Goal: Navigation & Orientation: Understand site structure

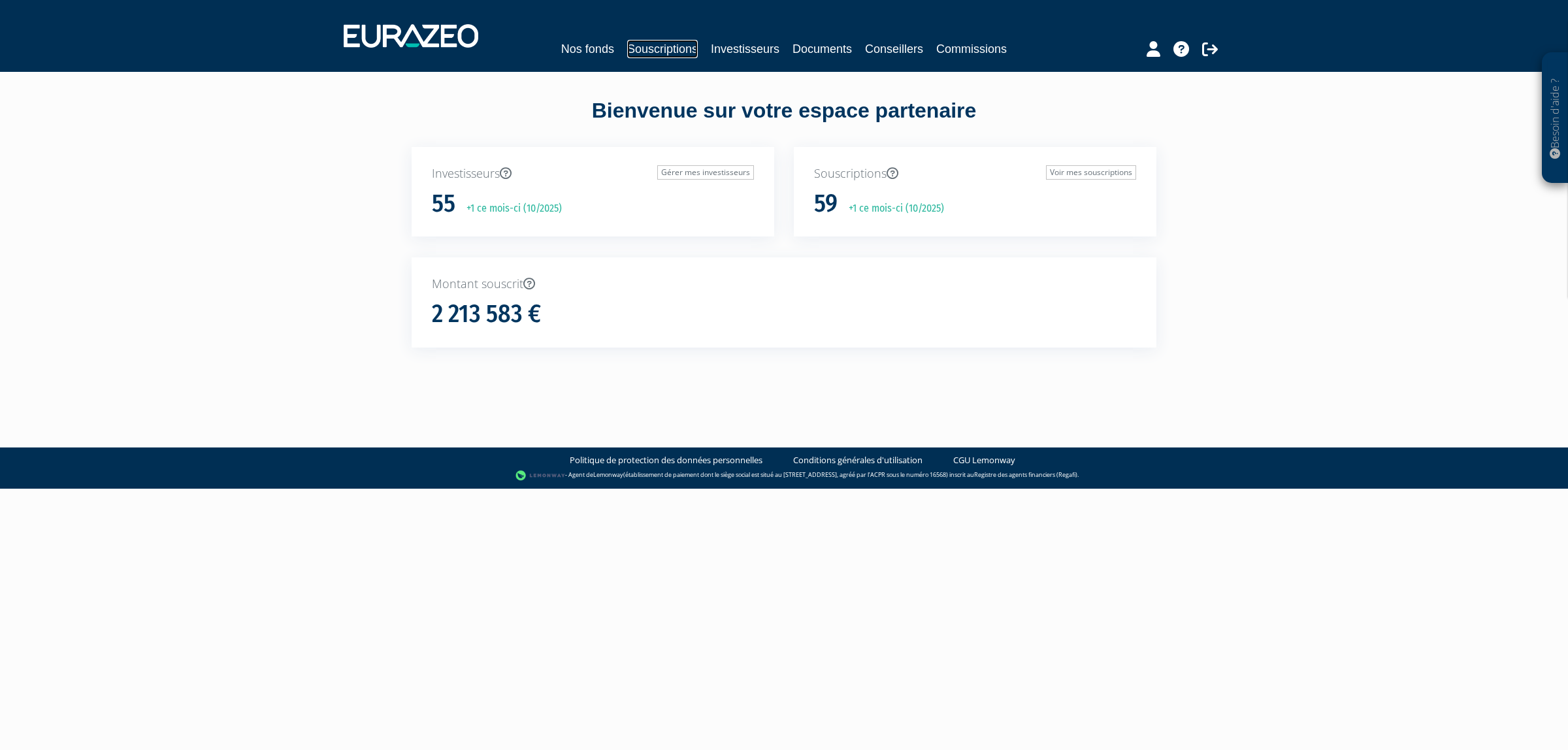
click at [635, 43] on link "Souscriptions" at bounding box center [662, 49] width 71 height 19
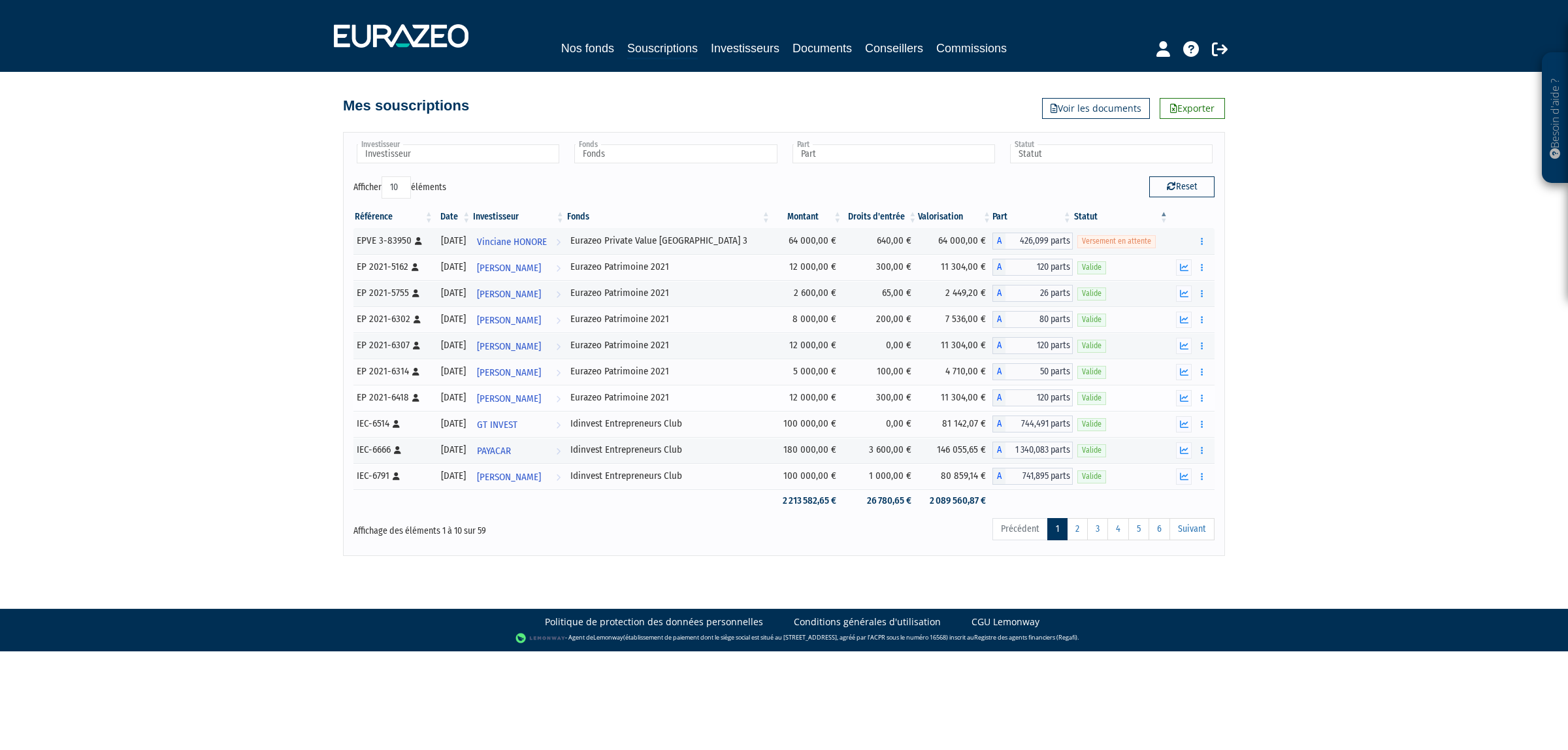
drag, startPoint x: 704, startPoint y: 263, endPoint x: 839, endPoint y: 406, distance: 196.7
click at [826, 404] on tbody at bounding box center [784, 370] width 861 height 284
click at [1340, 570] on body "Besoin d'aide ? × J'ai besoin d'aide Si vous avez une question à propos du fonc…" at bounding box center [784, 326] width 1568 height 652
click at [1077, 531] on link "2" at bounding box center [1078, 529] width 21 height 22
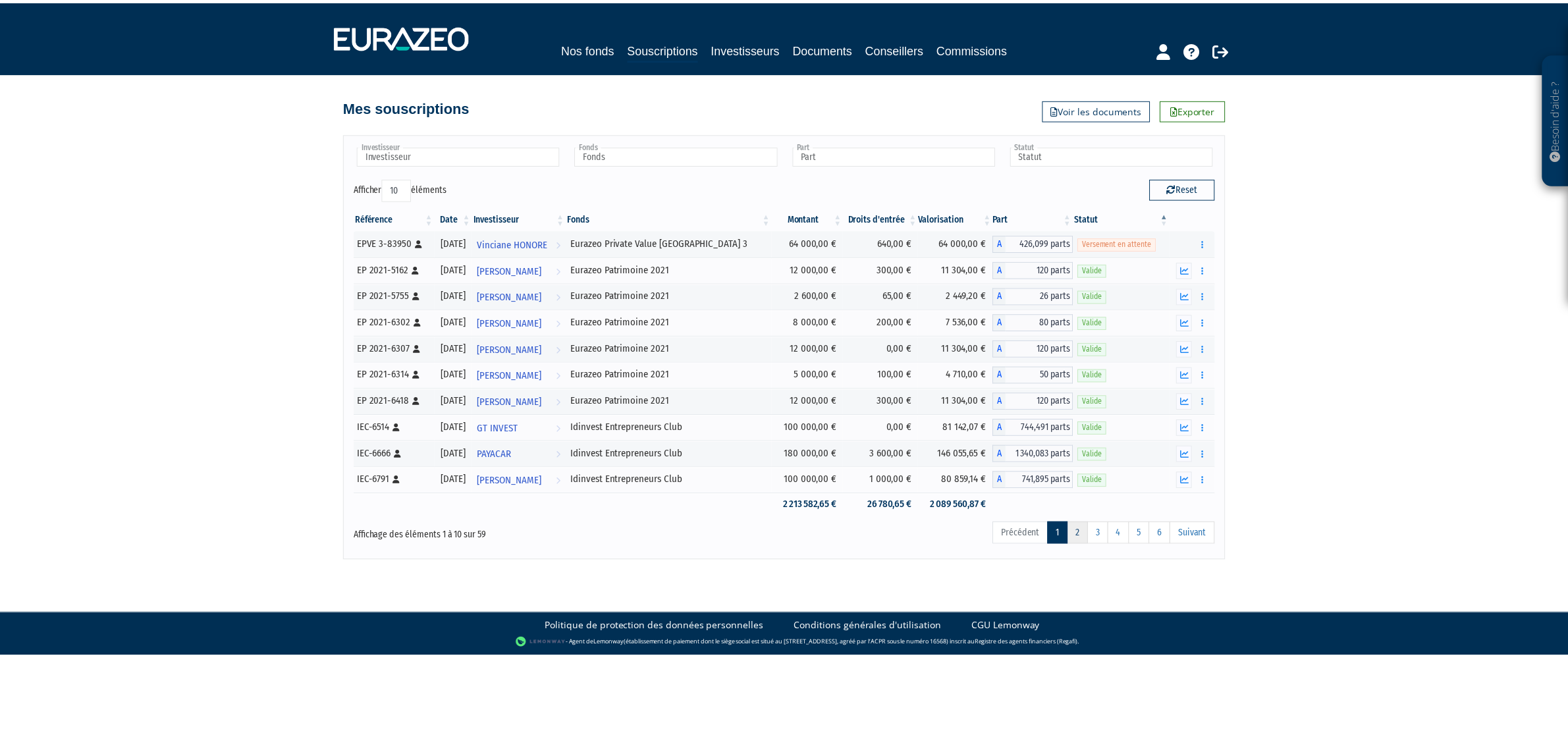
scroll to position [921, 0]
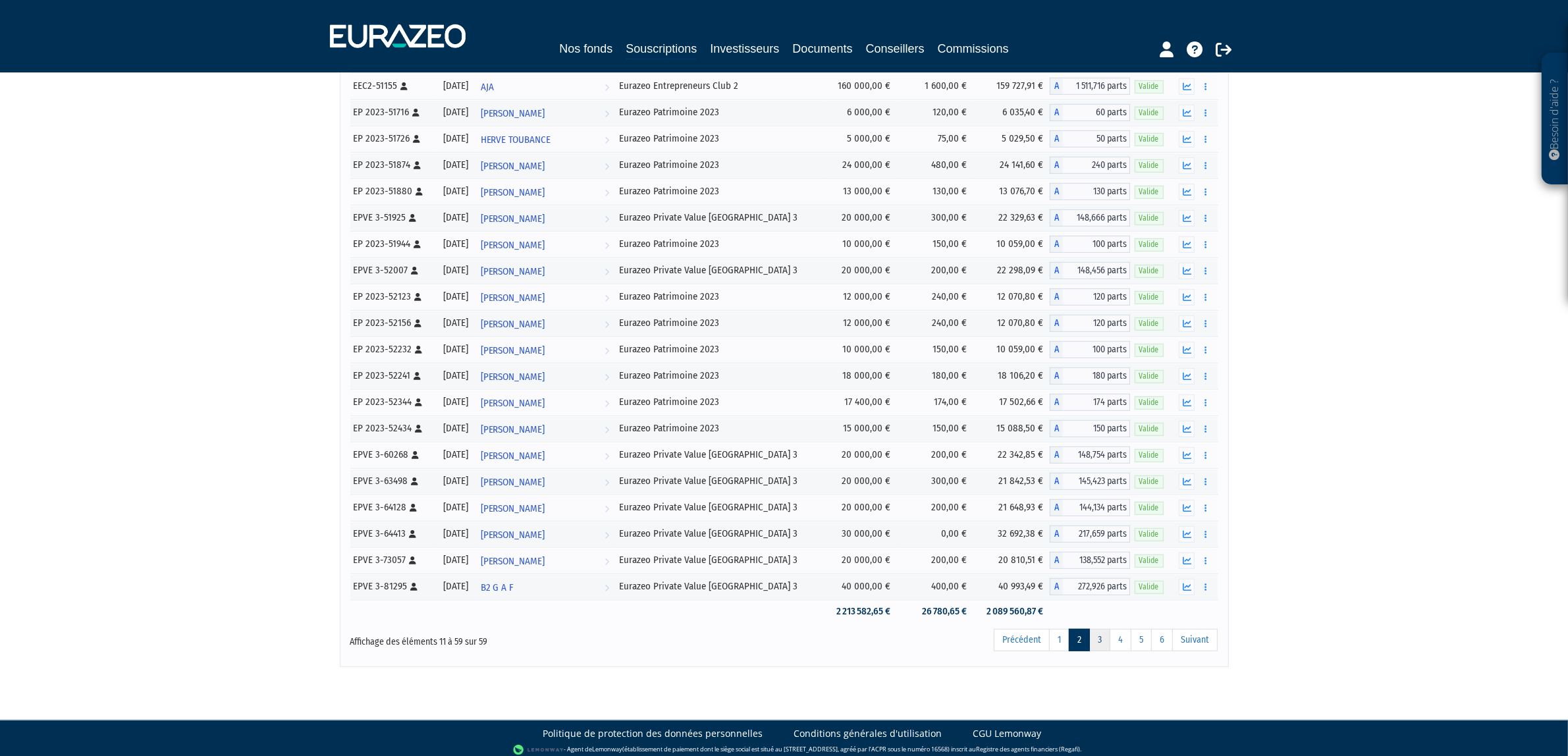
click at [1098, 652] on link "3" at bounding box center [1099, 640] width 21 height 22
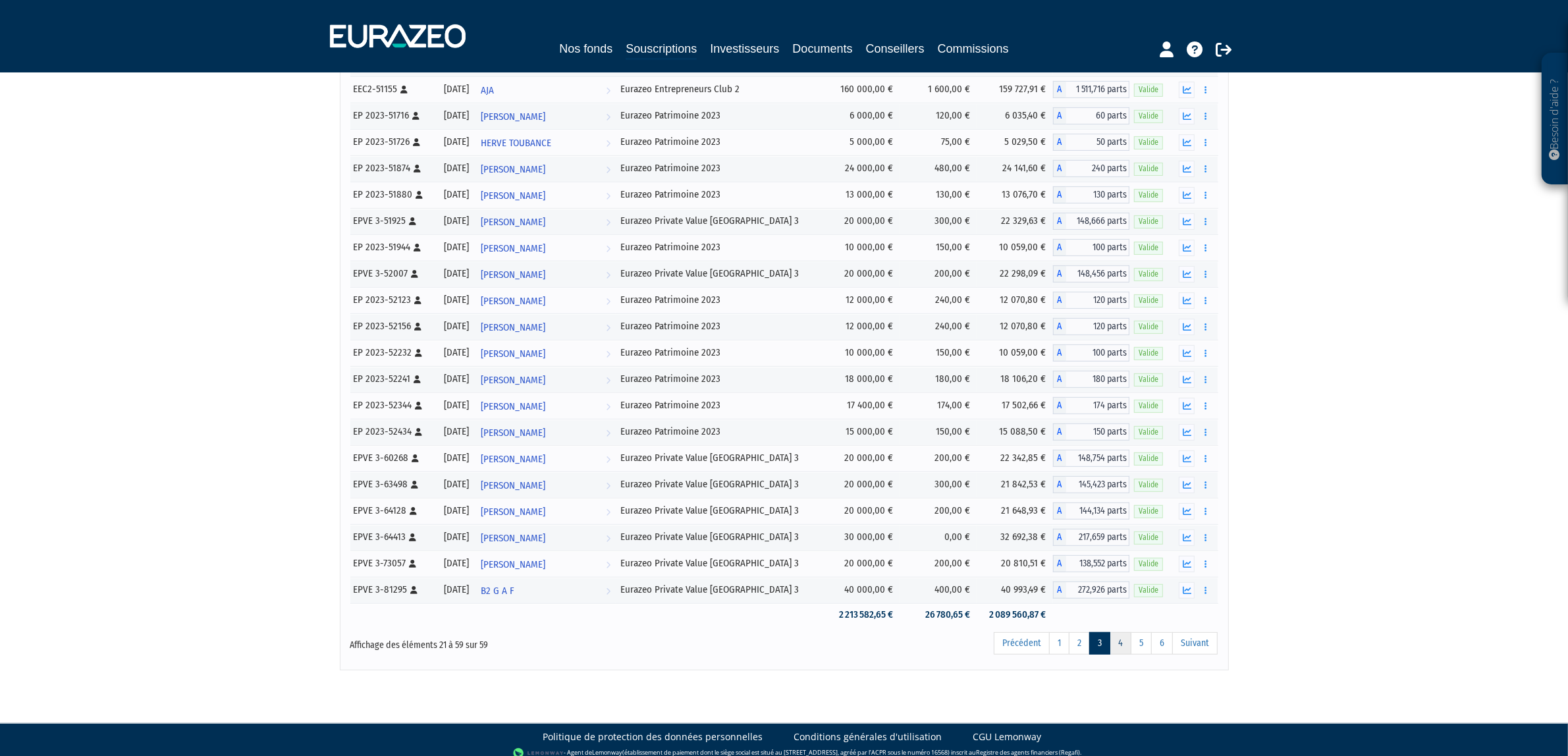
click at [1119, 654] on link "4" at bounding box center [1120, 643] width 21 height 22
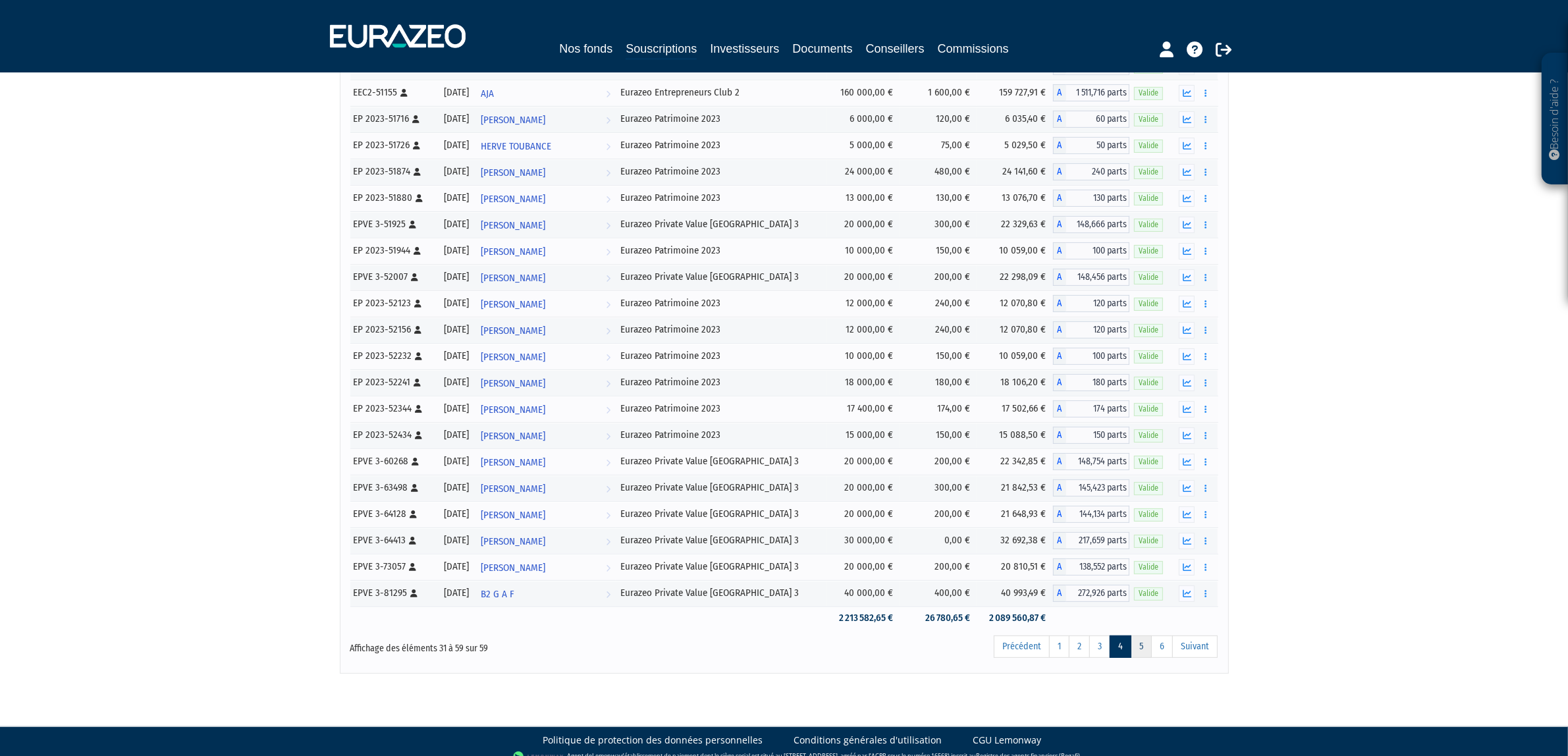
click at [1141, 658] on link "5" at bounding box center [1141, 646] width 21 height 22
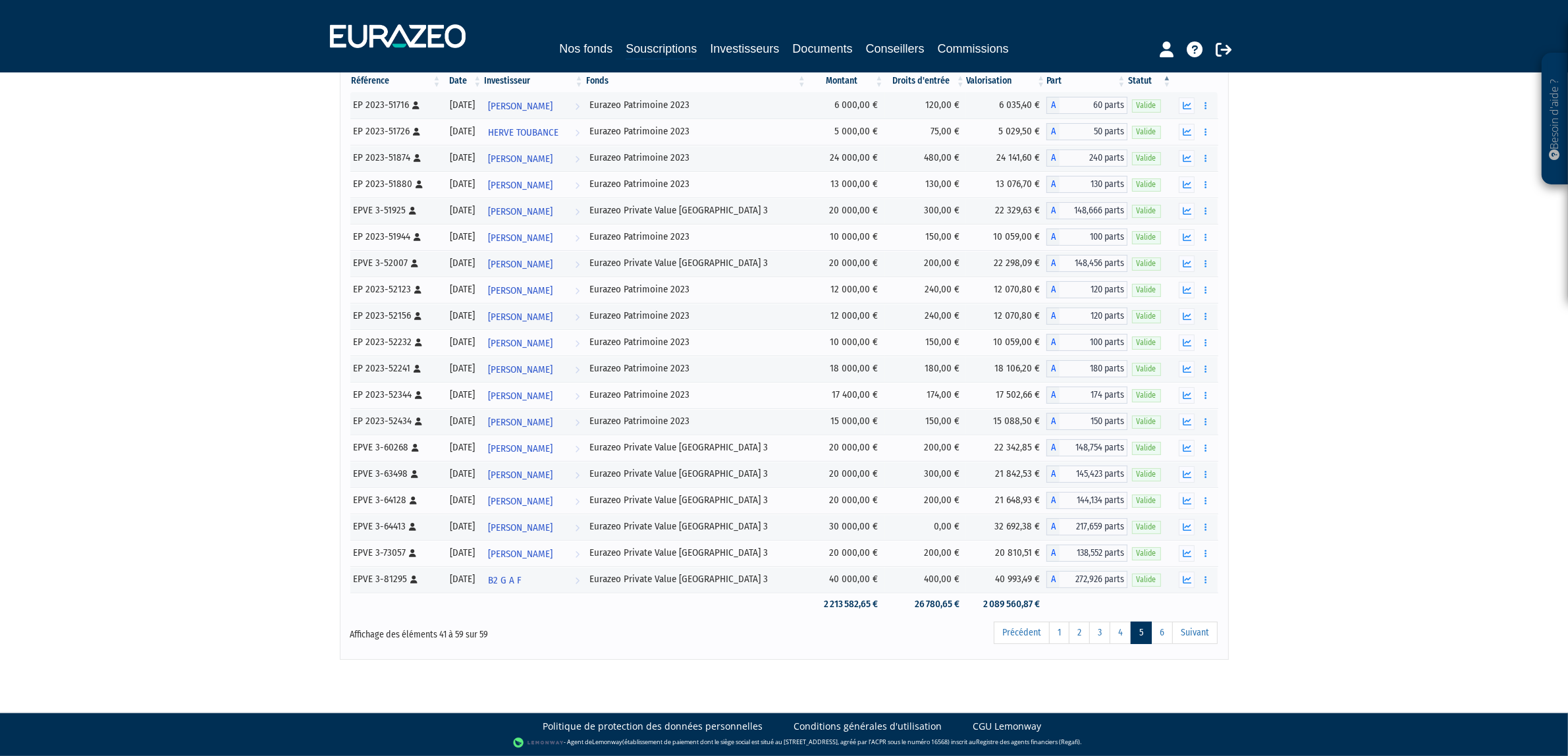
scroll to position [120, 0]
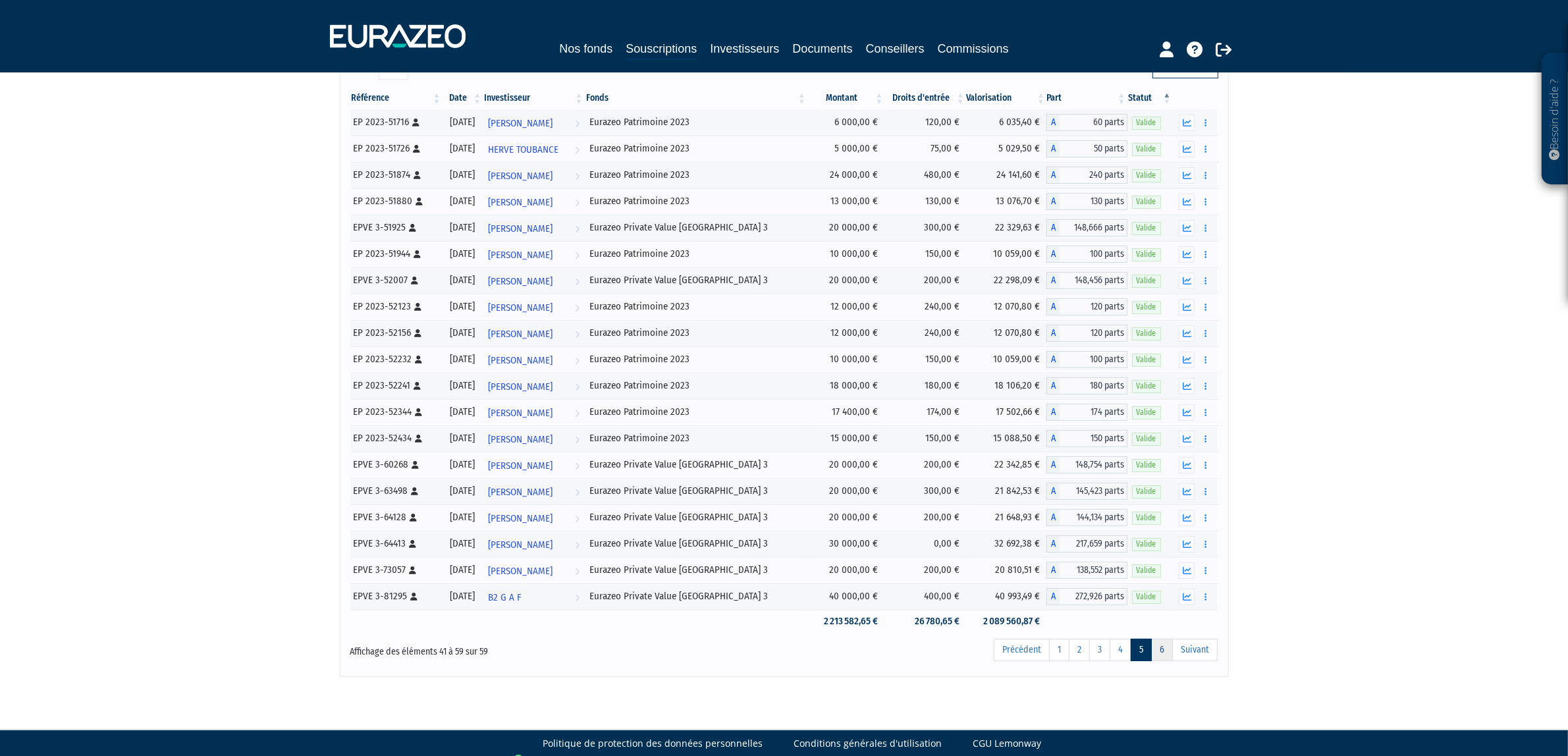
click at [1153, 657] on link "6" at bounding box center [1162, 650] width 21 height 22
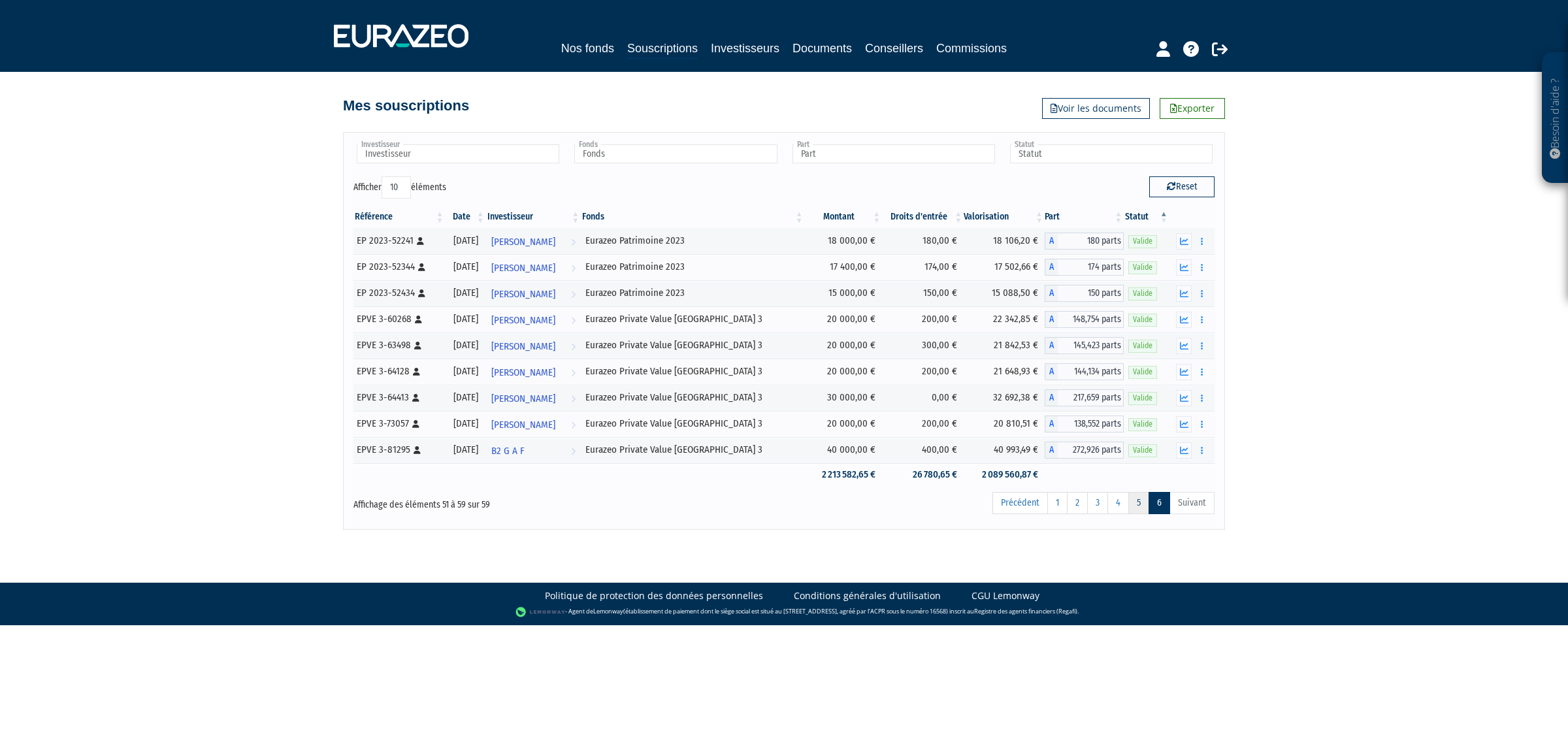
click at [1133, 504] on link "5" at bounding box center [1139, 503] width 21 height 22
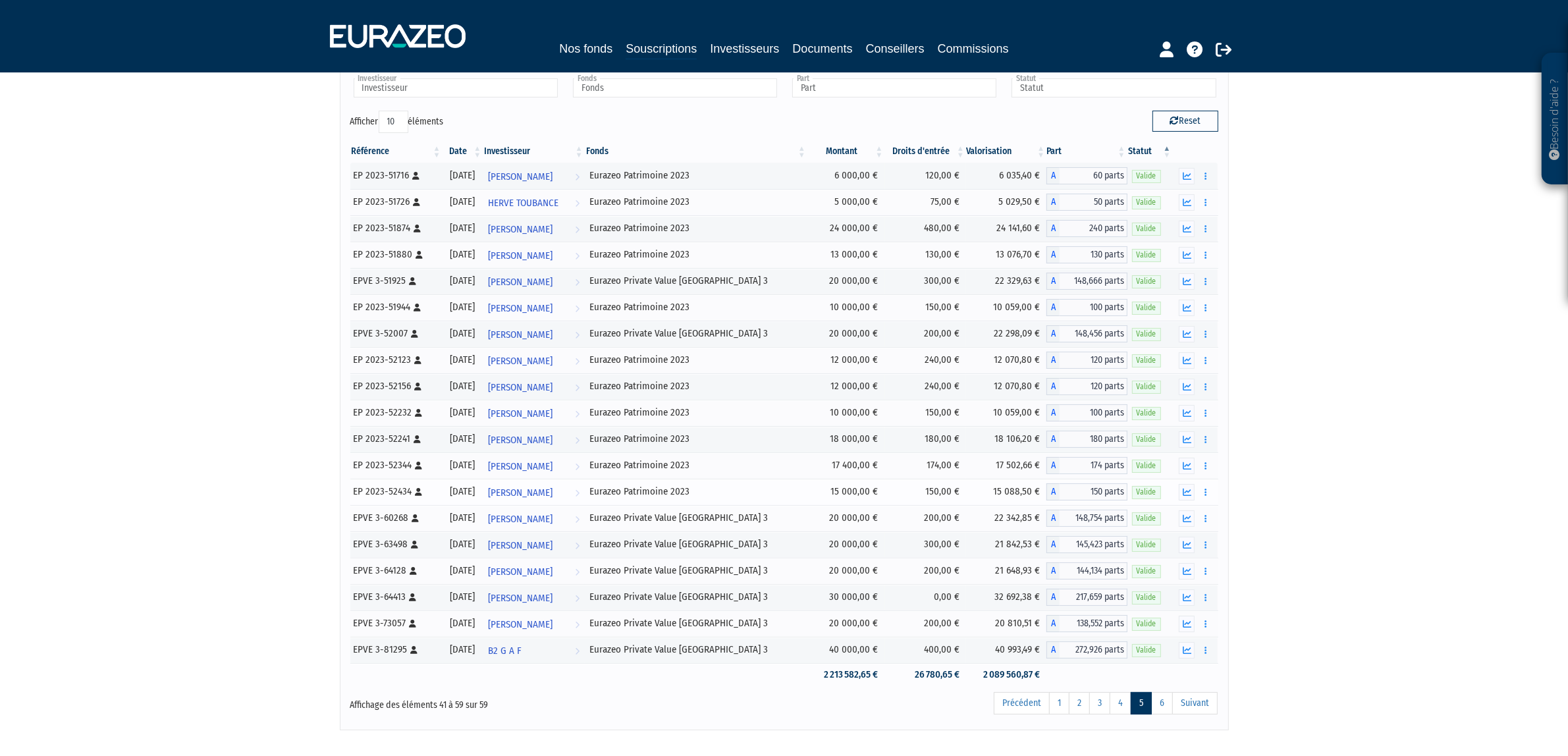
scroll to position [144, 0]
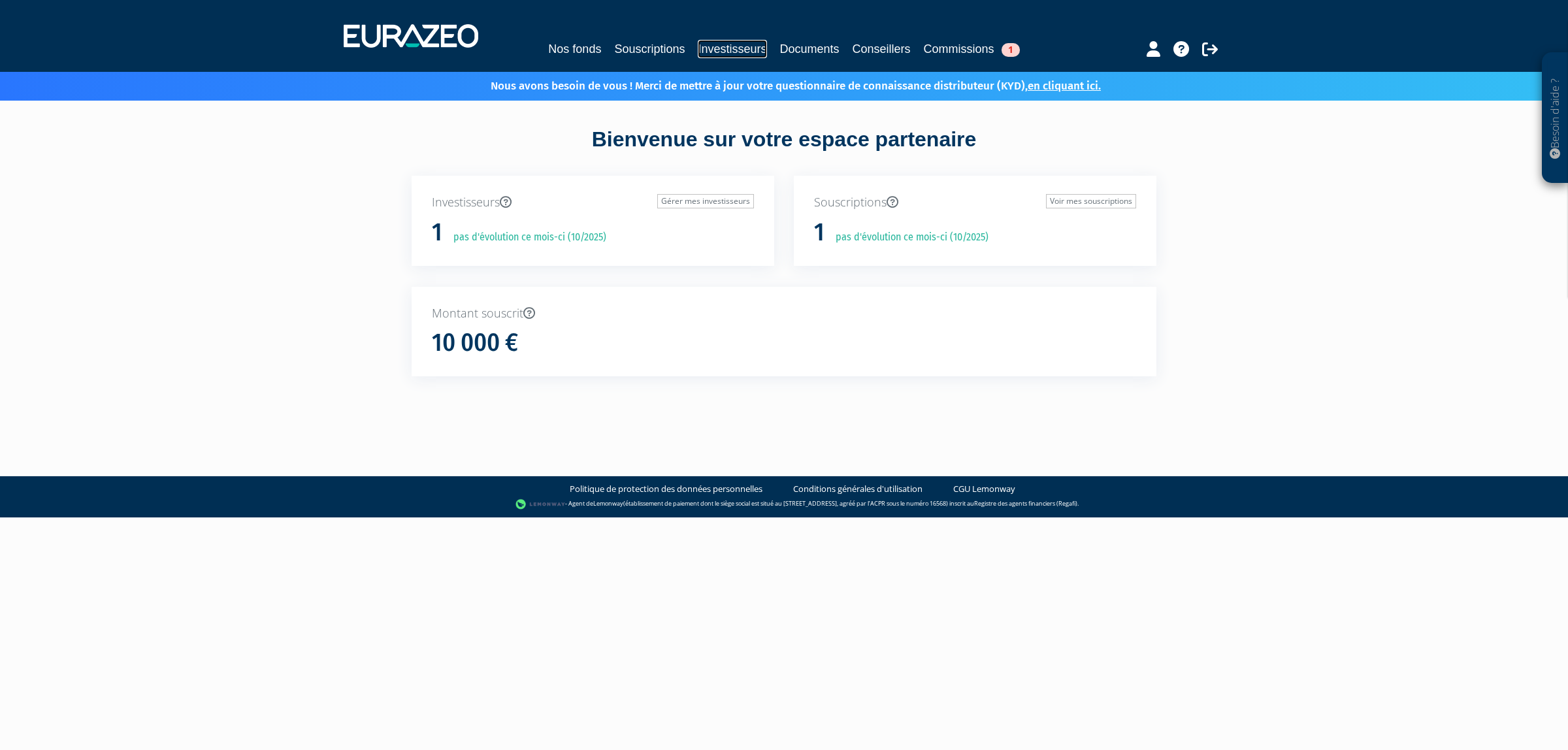
click at [723, 43] on link "Investisseurs" at bounding box center [731, 49] width 68 height 19
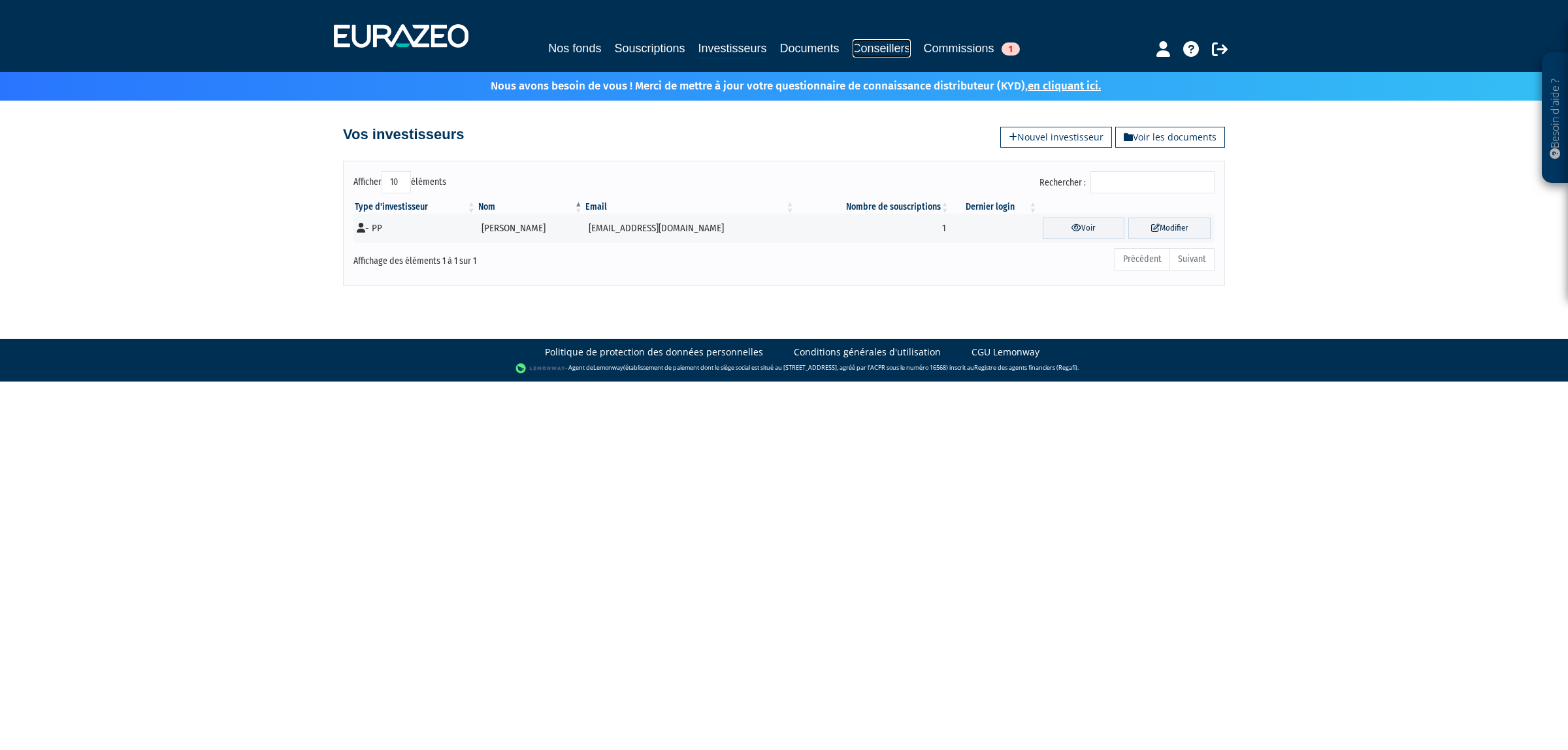
click at [863, 41] on link "Conseillers" at bounding box center [882, 48] width 58 height 19
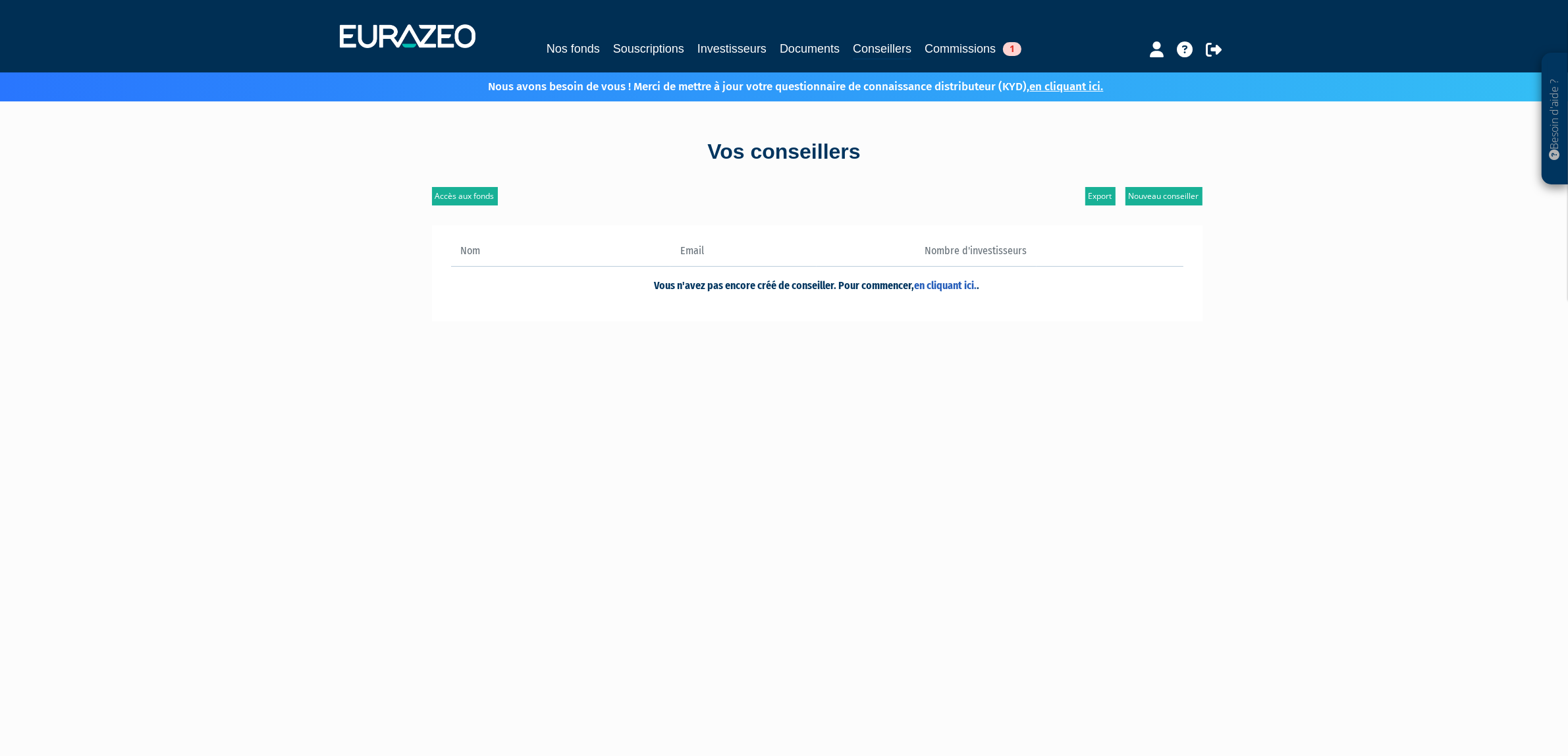
click at [968, 35] on div "Nos fonds Souscriptions Investisseurs Documents Conseillers Commissions 1" at bounding box center [784, 36] width 908 height 49
click at [1021, 50] on link "Commissions 1" at bounding box center [973, 48] width 96 height 19
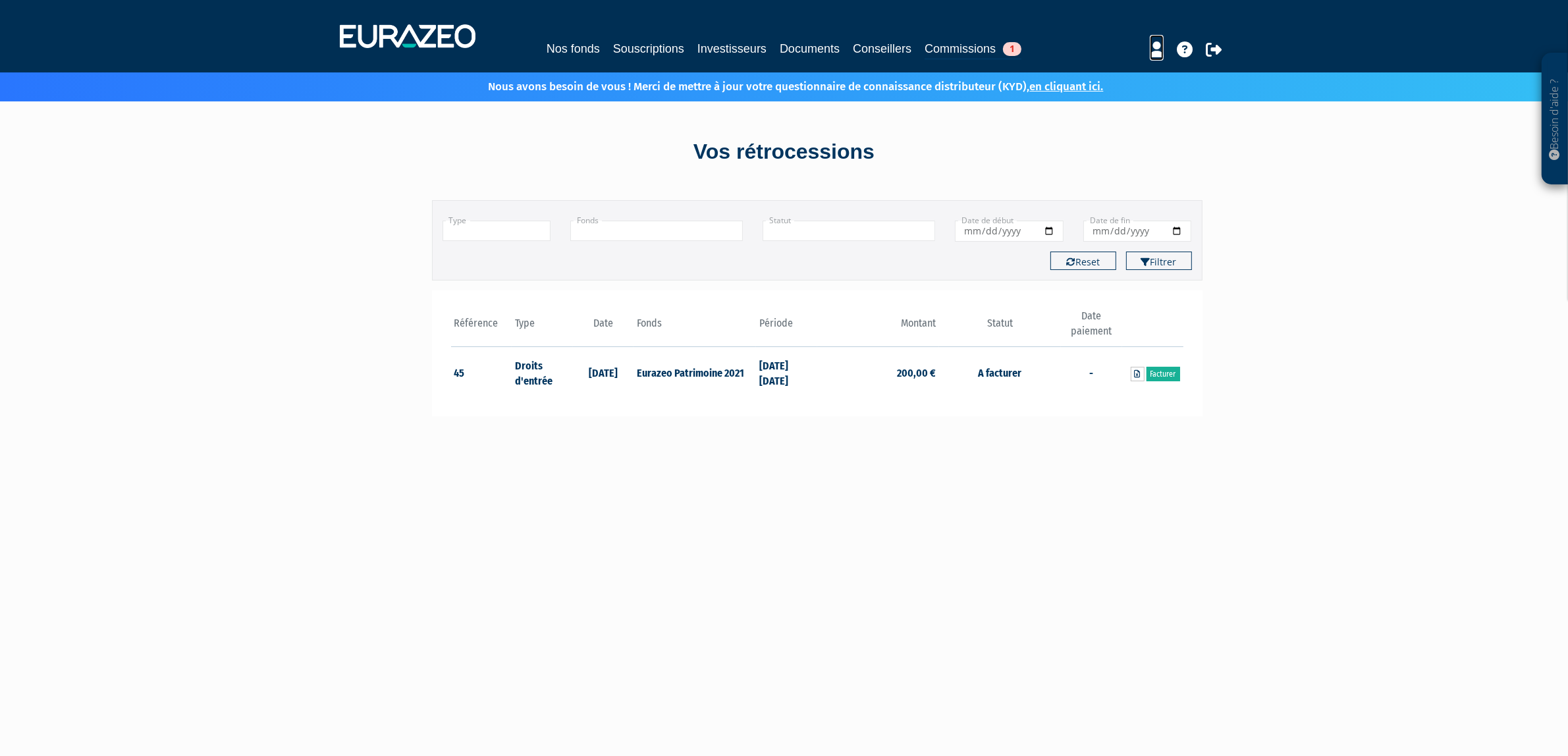
drag, startPoint x: 0, startPoint y: 0, endPoint x: 1149, endPoint y: 46, distance: 1149.9
click at [1149, 46] on icon at bounding box center [1156, 49] width 13 height 16
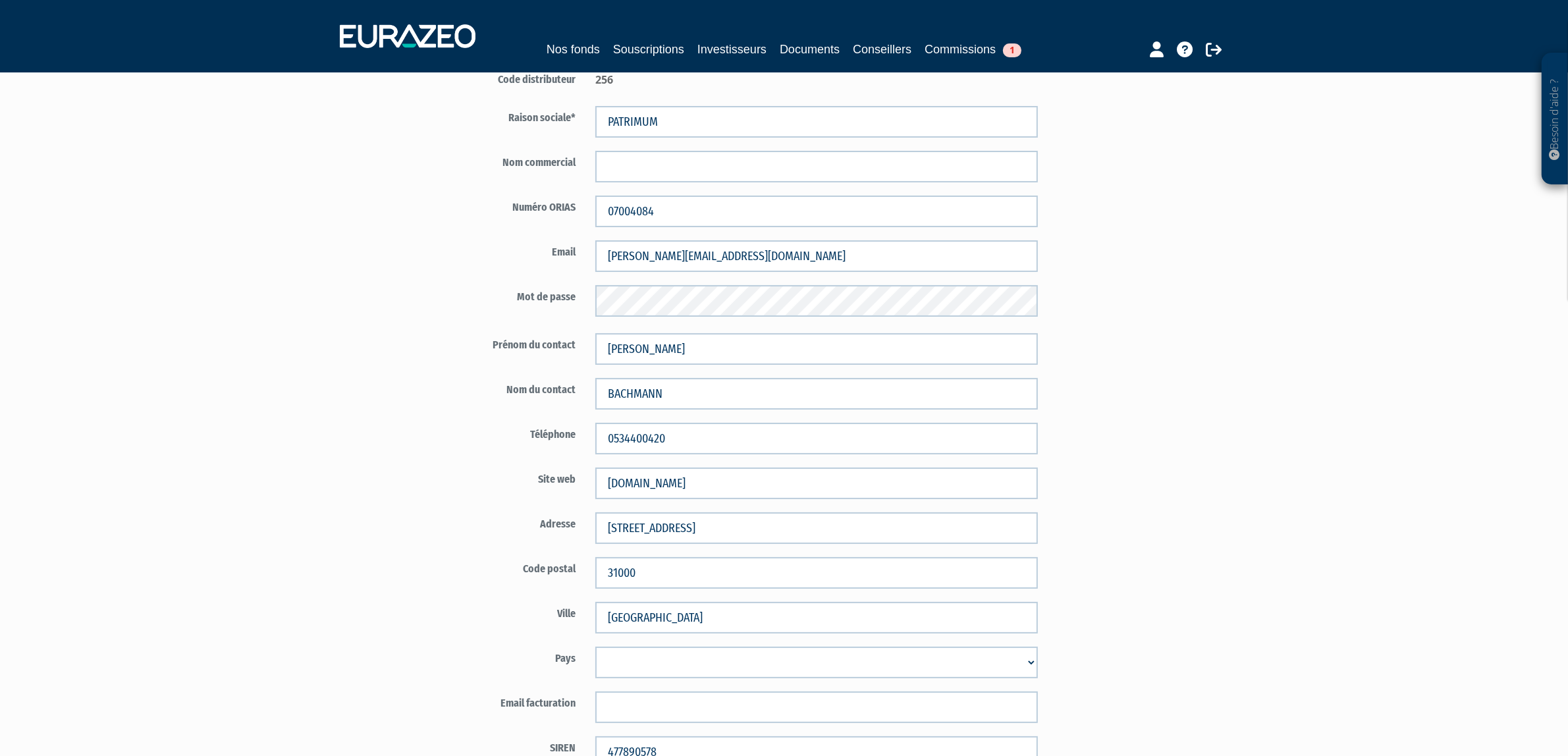
scroll to position [56, 0]
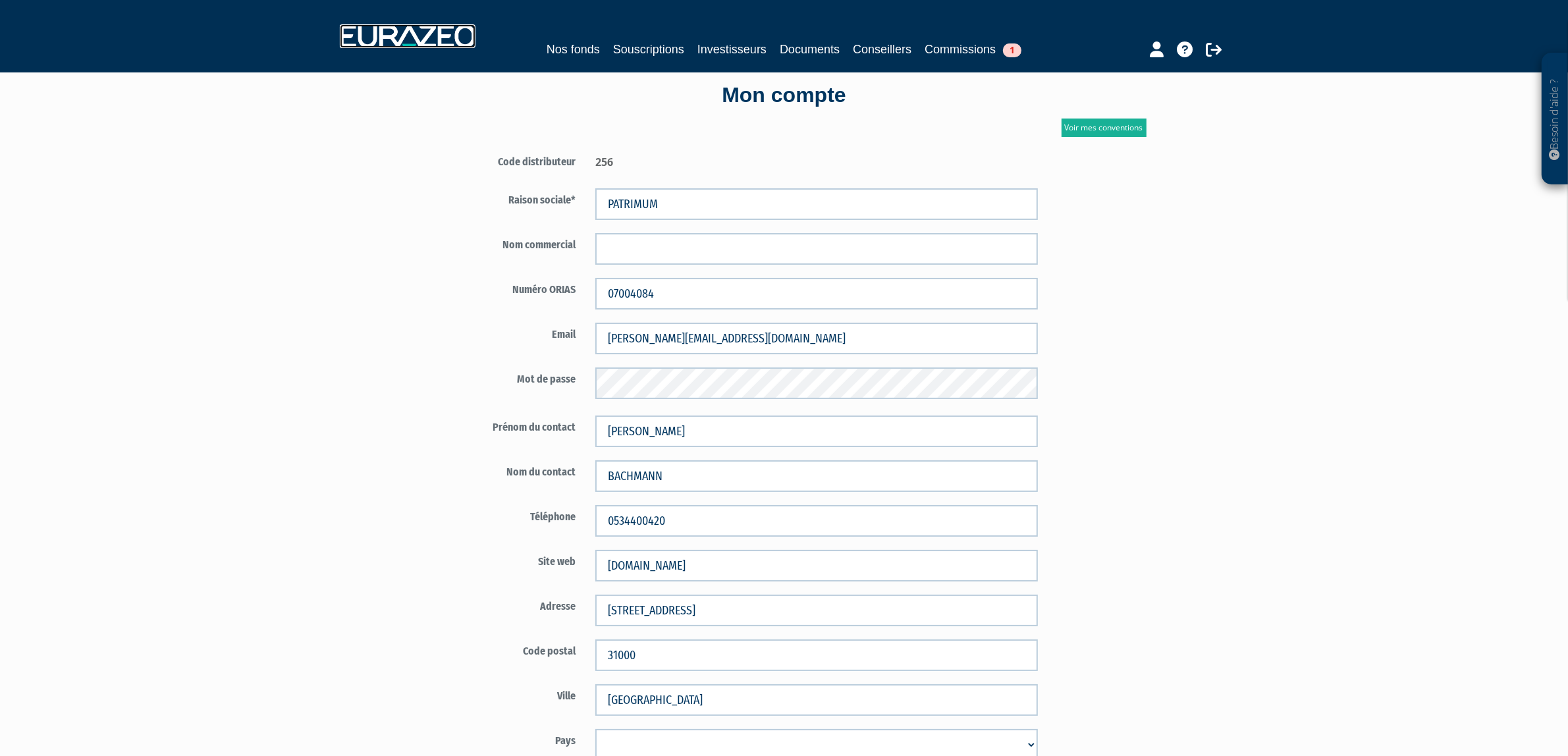
click at [452, 35] on img at bounding box center [408, 36] width 136 height 24
